Goal: Find specific page/section

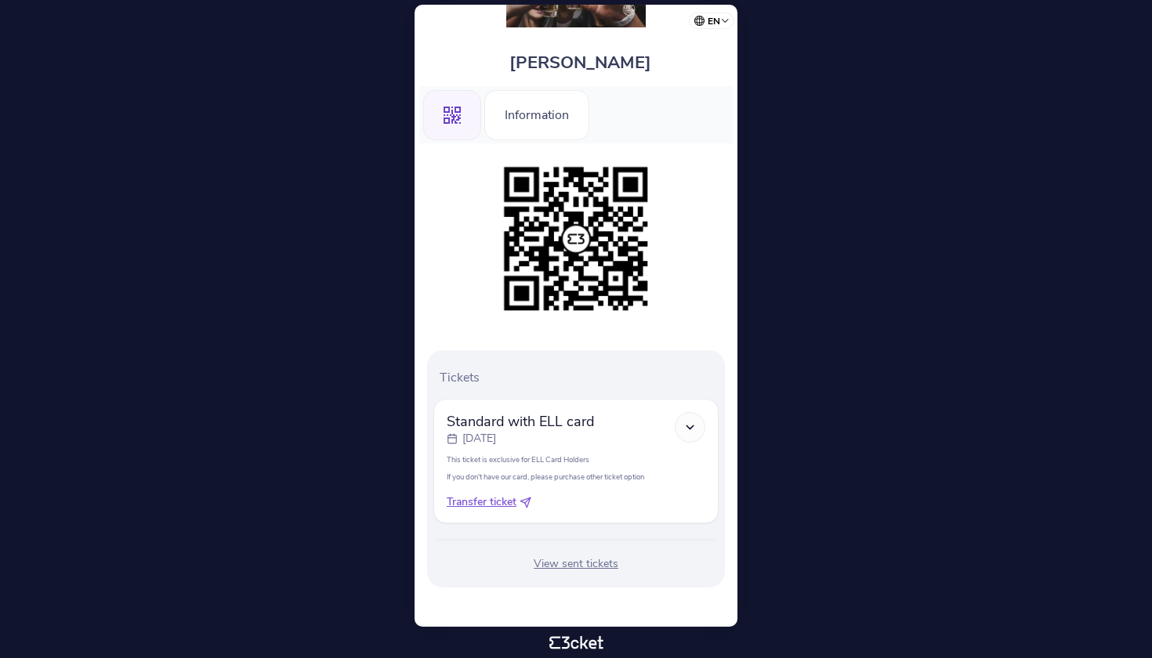
click at [589, 567] on div "View sent tickets" at bounding box center [575, 564] width 285 height 16
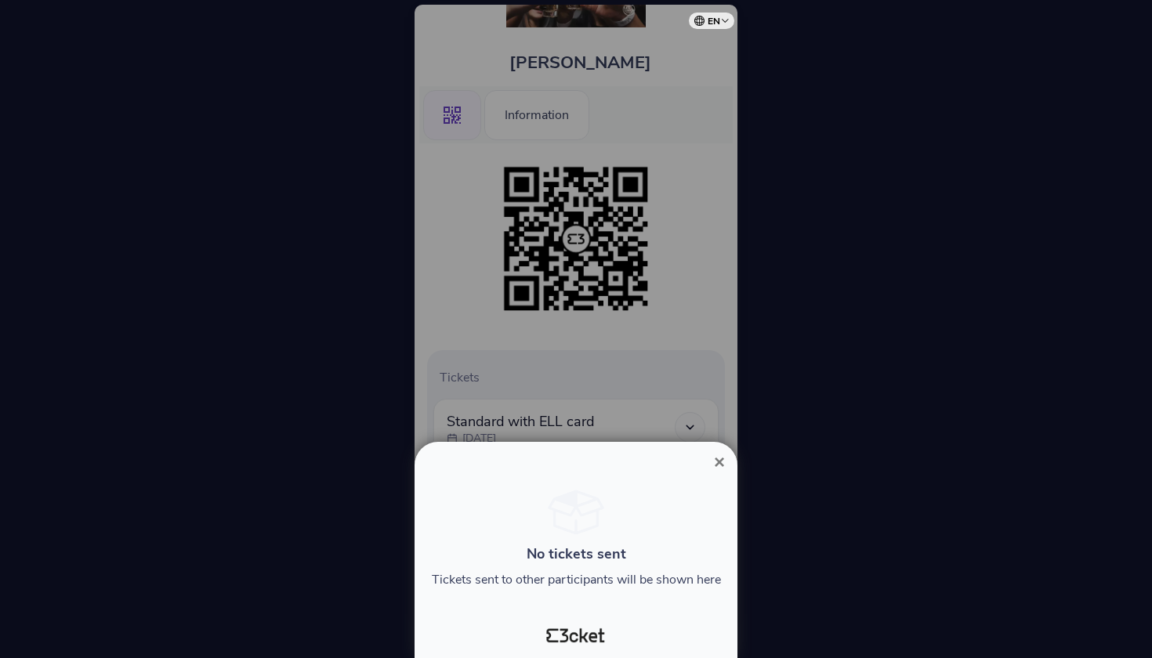
click at [719, 462] on span "×" at bounding box center [719, 461] width 11 height 21
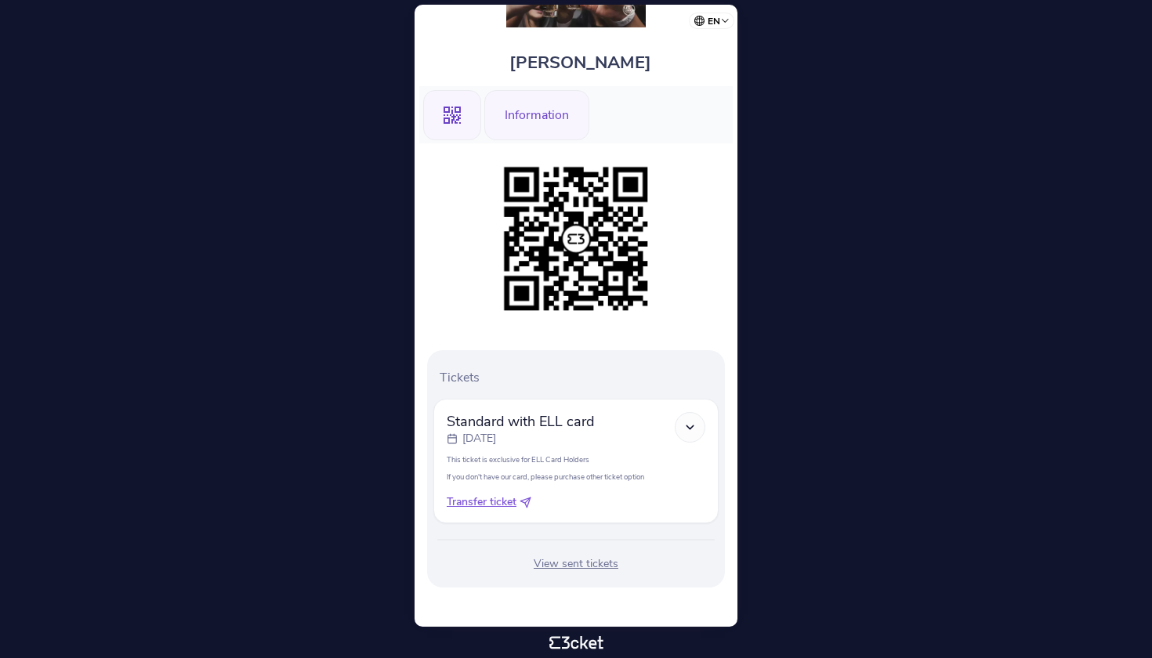
click at [548, 118] on div "Information" at bounding box center [536, 115] width 105 height 50
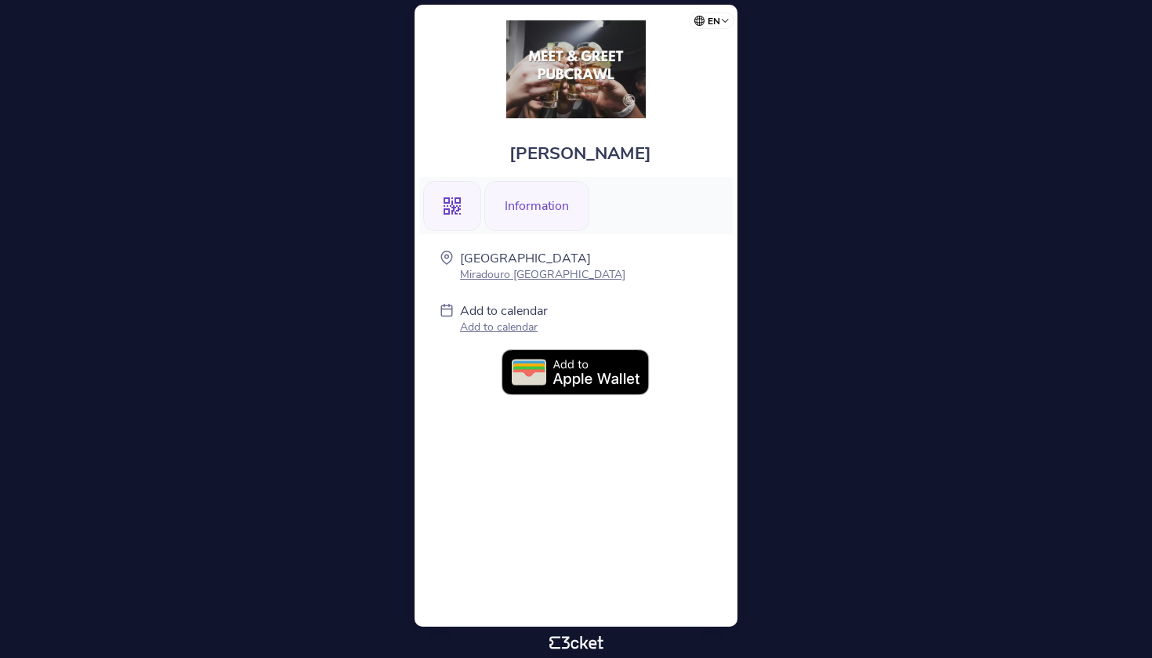
click at [463, 201] on div ".st0{fill-rule:evenodd;clip-rule:evenodd;}" at bounding box center [452, 206] width 58 height 50
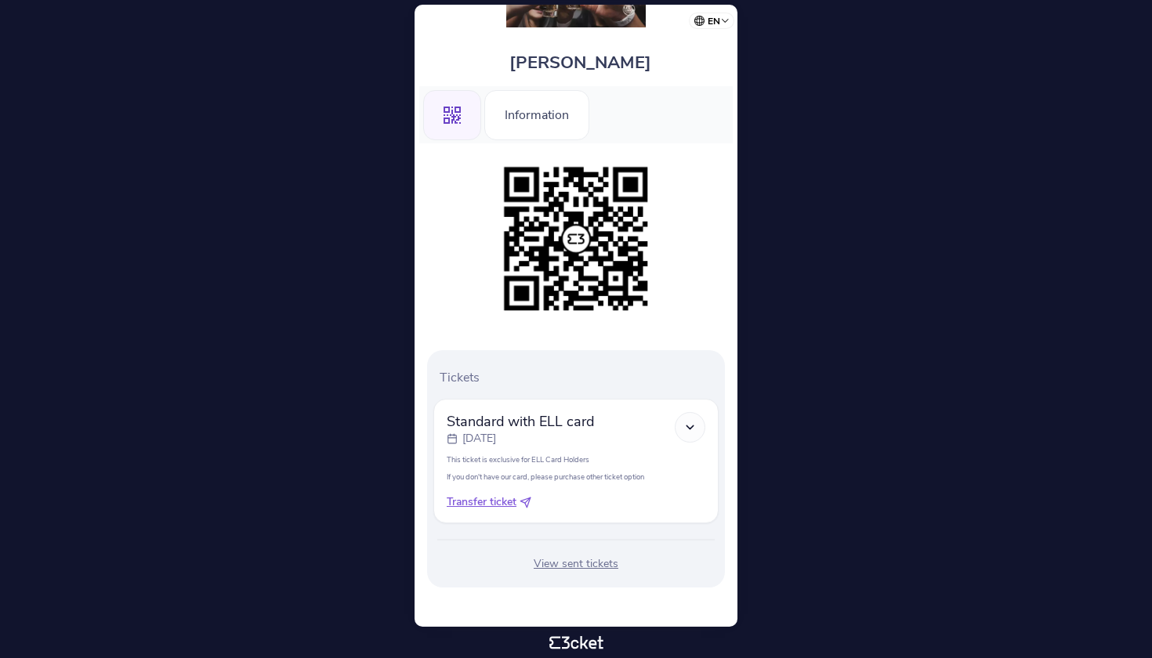
scroll to position [91, 0]
